Goal: Information Seeking & Learning: Learn about a topic

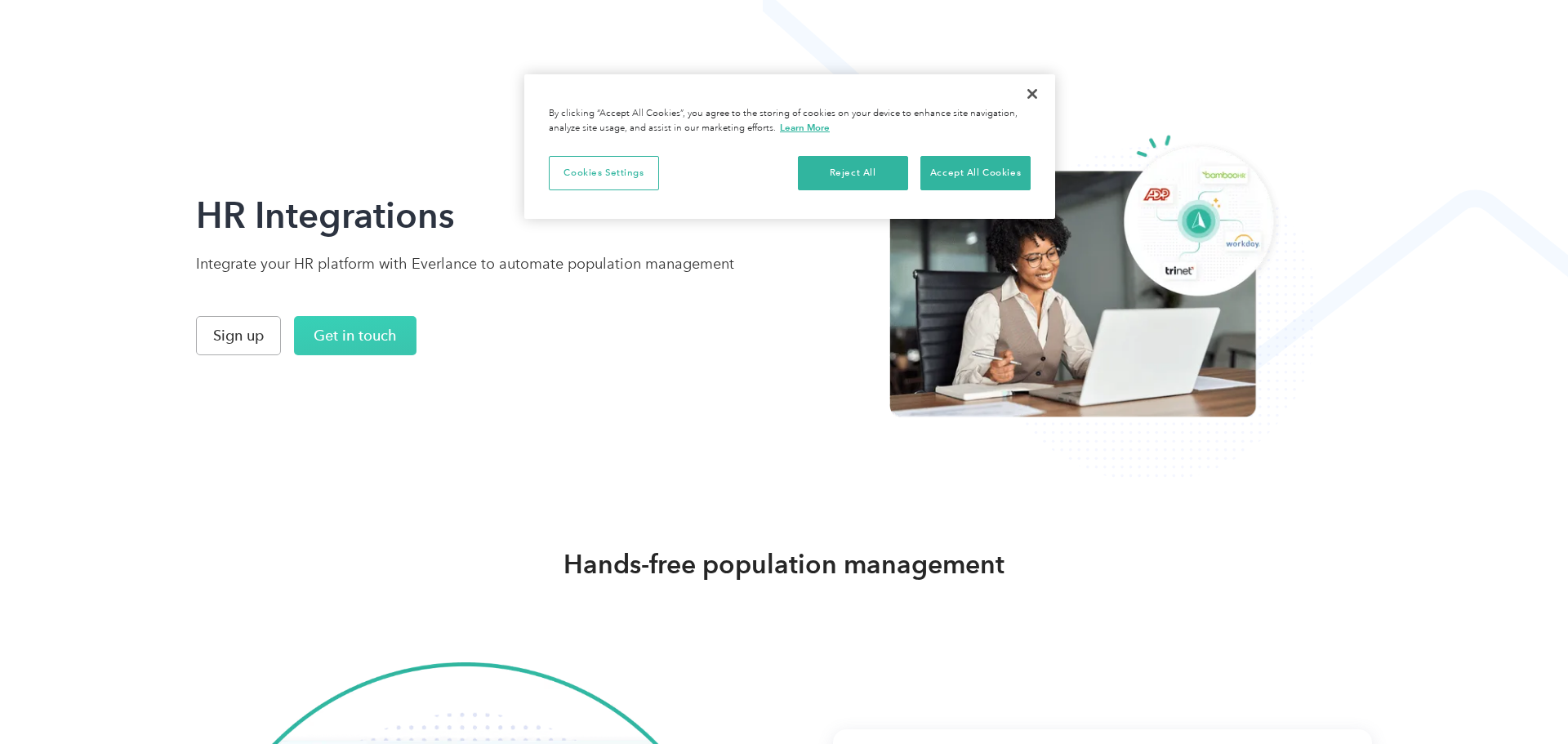
scroll to position [737, 0]
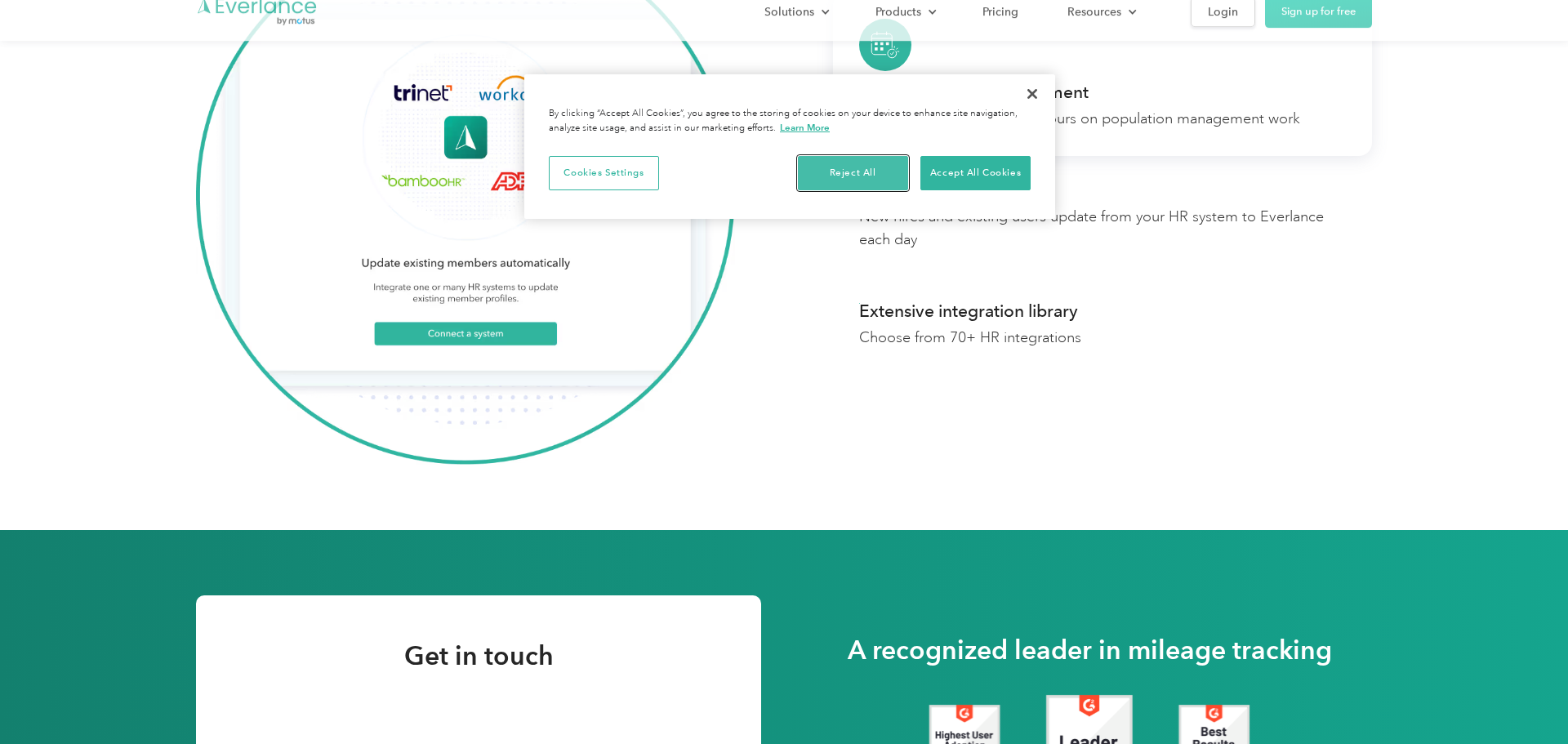
click at [863, 175] on button "Reject All" at bounding box center [852, 173] width 110 height 34
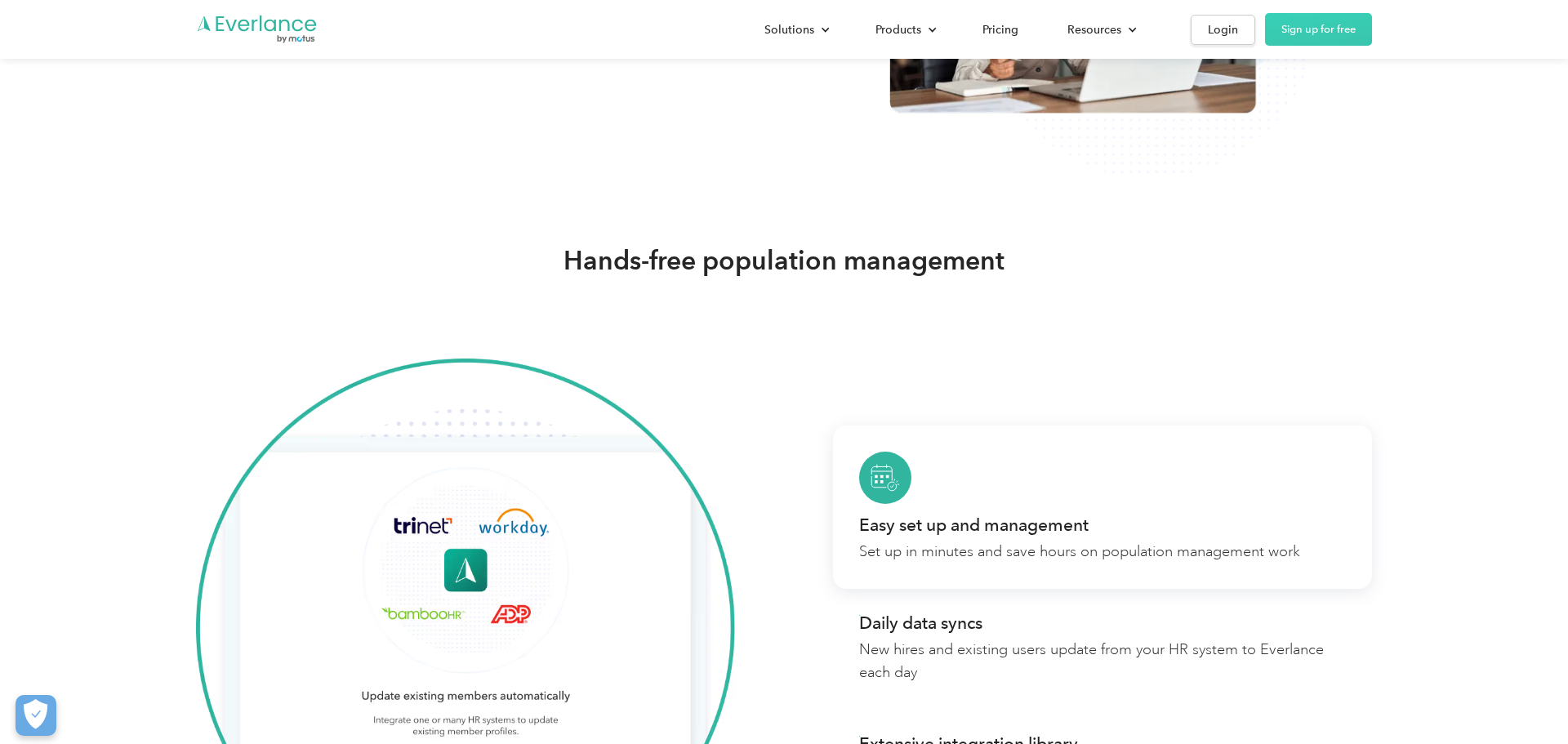
scroll to position [0, 0]
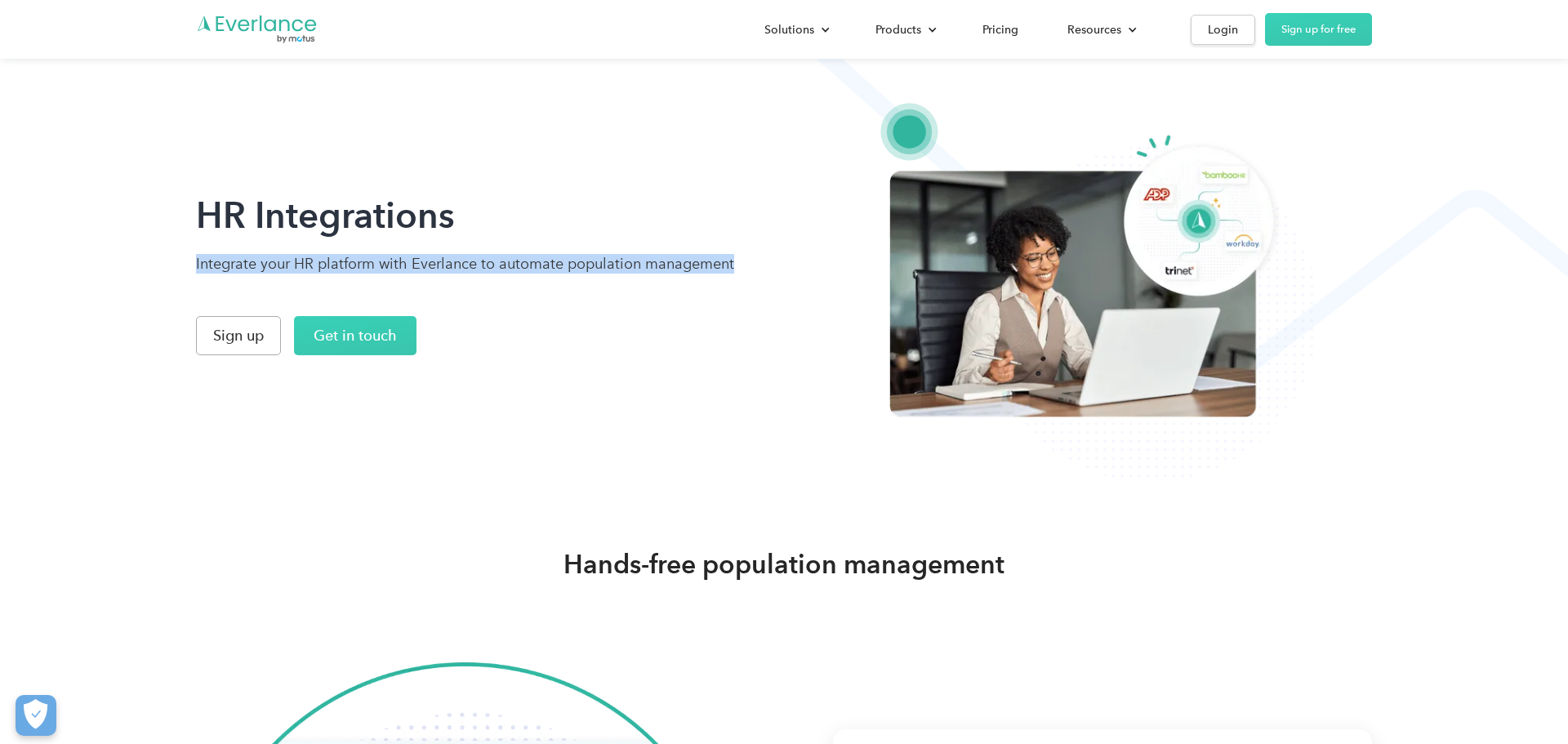
drag, startPoint x: 194, startPoint y: 267, endPoint x: 684, endPoint y: 264, distance: 490.0
click at [736, 268] on div "HR Integrations Integrate your HR platform with Everlance to automate populatio…" at bounding box center [784, 241] width 1568 height 483
copy p "Integrate your HR platform with Everlance to automate population management"
click at [603, 295] on div "HR Integrations Integrate your HR platform with Everlance to automate populatio…" at bounding box center [465, 274] width 538 height 162
drag, startPoint x: 195, startPoint y: 266, endPoint x: 471, endPoint y: 272, distance: 276.1
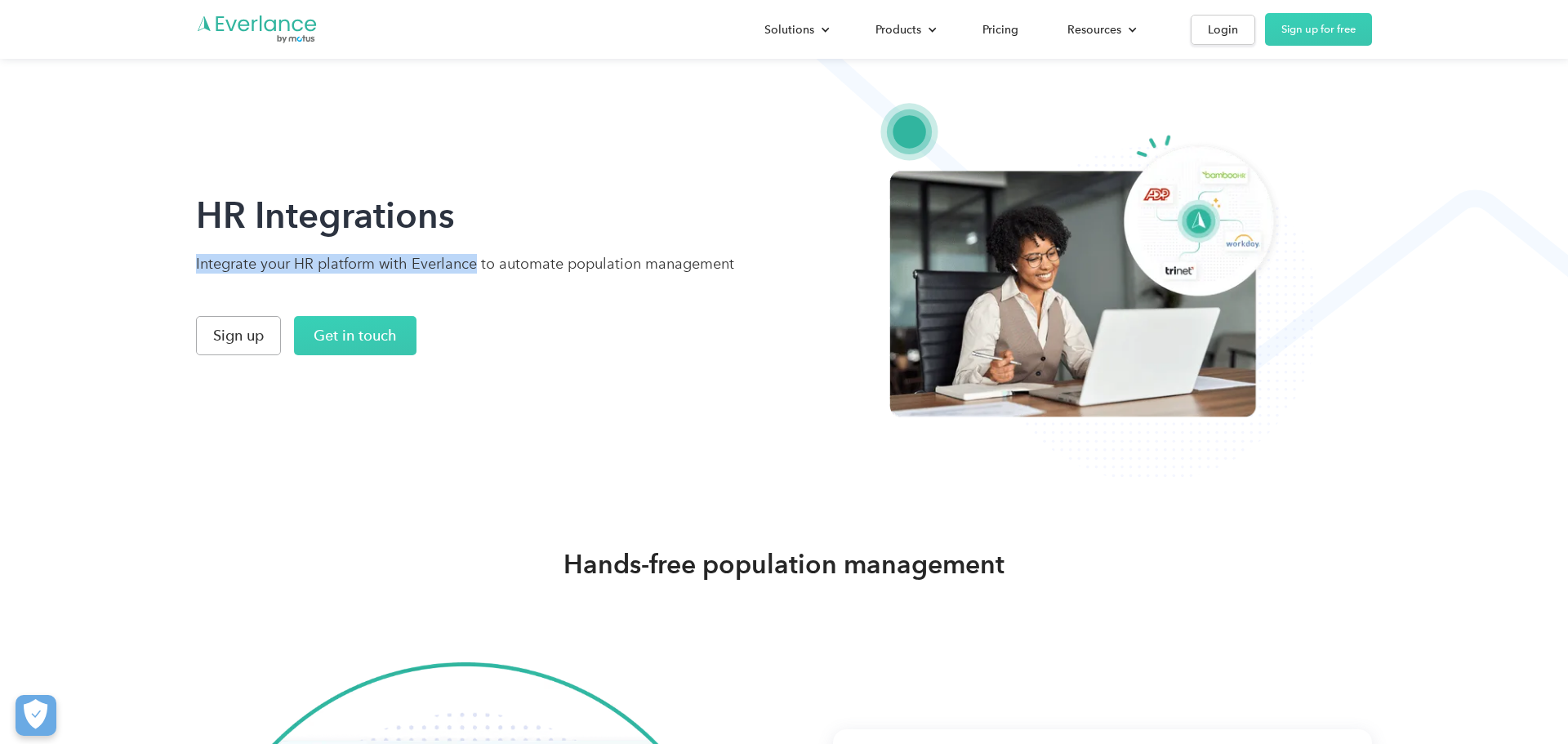
click at [471, 272] on div "HR Integrations Integrate your HR platform with Everlance to automate populatio…" at bounding box center [784, 241] width 1568 height 483
copy p "Integrate your HR platform with Everlance"
click at [1362, 206] on div at bounding box center [1085, 274] width 571 height 287
